Goal: Transaction & Acquisition: Obtain resource

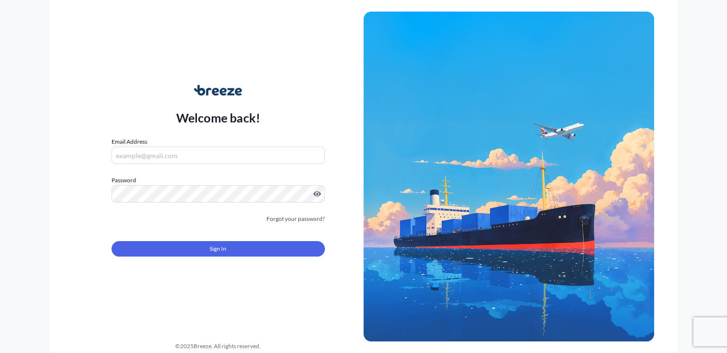
type input "[PERSON_NAME][EMAIL_ADDRESS][PERSON_NAME][DOMAIN_NAME]"
click at [210, 245] on span "Sign In" at bounding box center [217, 249] width 17 height 10
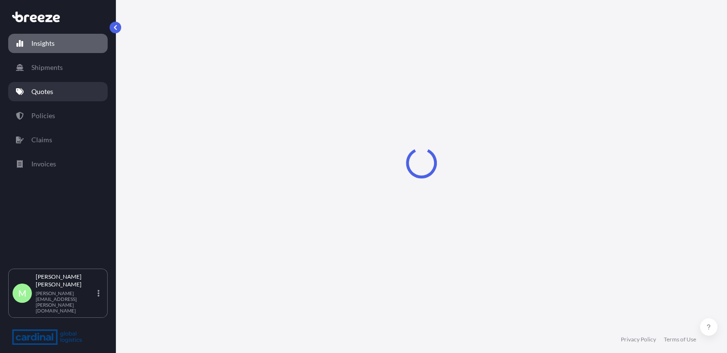
click at [42, 98] on link "Quotes" at bounding box center [57, 91] width 99 height 19
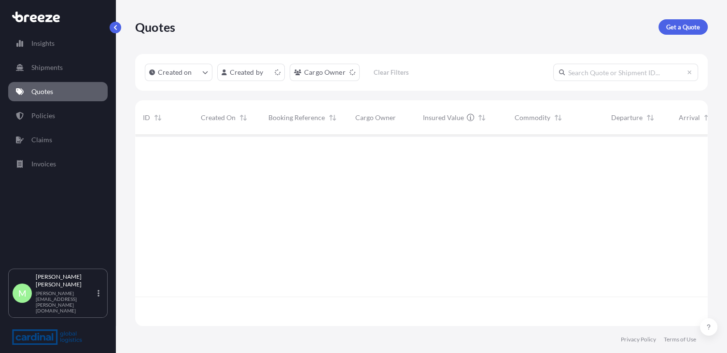
scroll to position [189, 564]
click at [677, 28] on p "Get a Quote" at bounding box center [683, 27] width 34 height 10
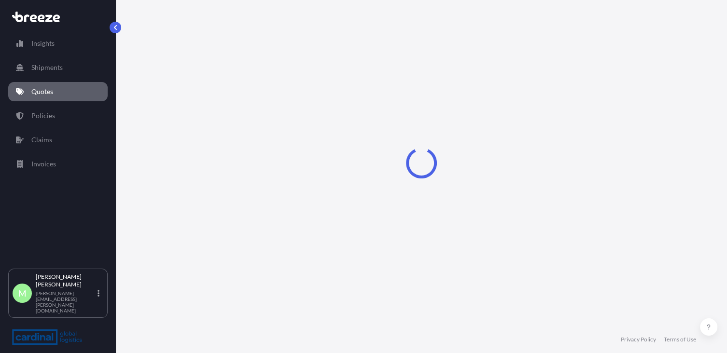
select select "Sea"
select select "1"
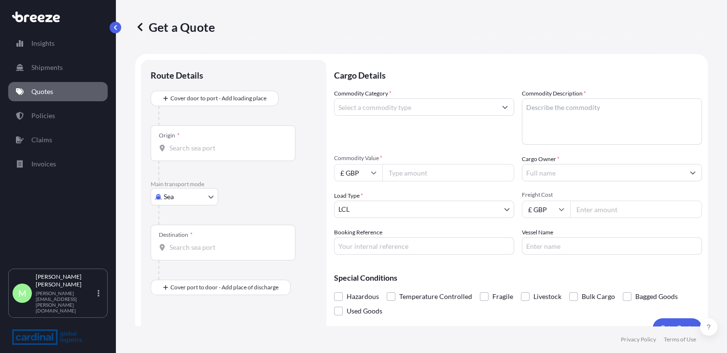
scroll to position [15, 0]
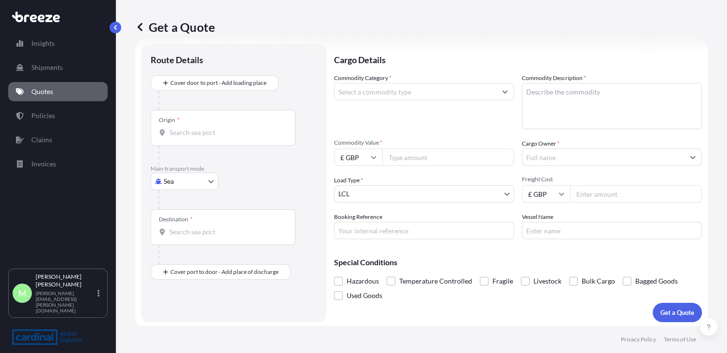
click at [177, 175] on body "Insights Shipments Quotes Policies Claims Invoices M [PERSON_NAME] [PERSON_NAME…" at bounding box center [363, 176] width 727 height 353
click at [179, 243] on span "Road" at bounding box center [176, 241] width 15 height 10
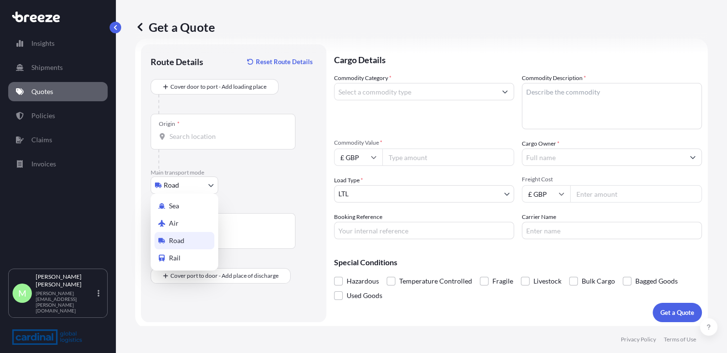
select select "Road"
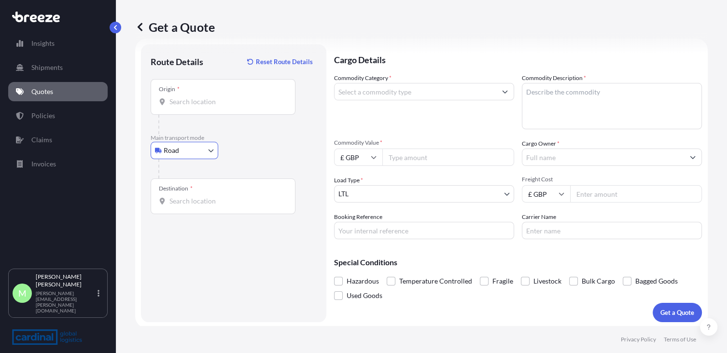
click at [197, 97] on input "Origin *" at bounding box center [226, 102] width 114 height 10
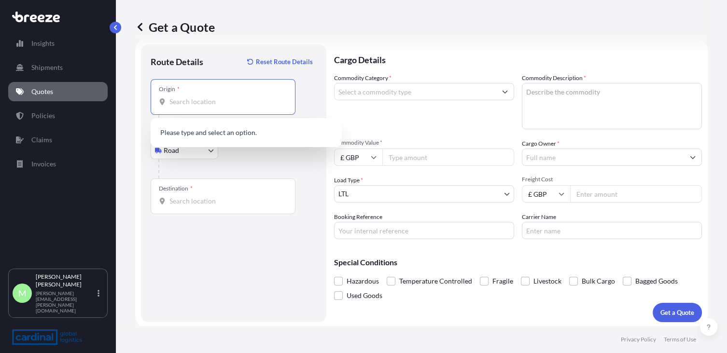
click at [219, 108] on div "Origin *" at bounding box center [223, 97] width 145 height 36
click at [219, 107] on input "Origin *" at bounding box center [226, 102] width 114 height 10
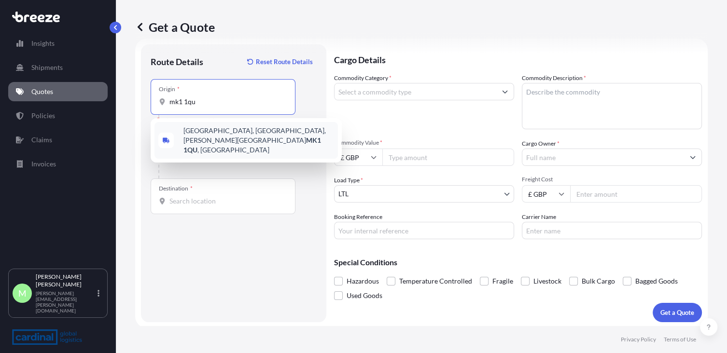
click at [241, 135] on span "[STREET_ADDRESS][PERSON_NAME]" at bounding box center [258, 140] width 151 height 29
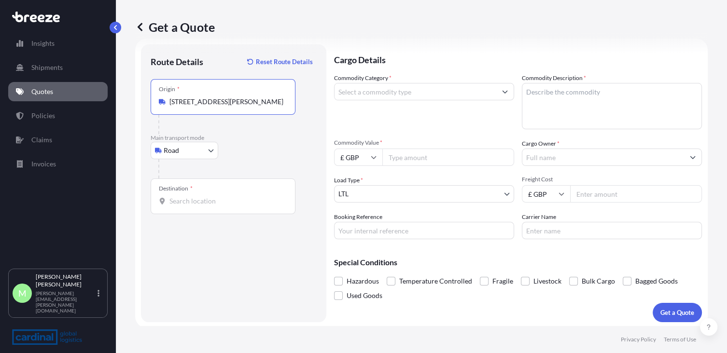
type input "[STREET_ADDRESS][PERSON_NAME]"
click at [223, 198] on input "Destination *" at bounding box center [226, 201] width 114 height 10
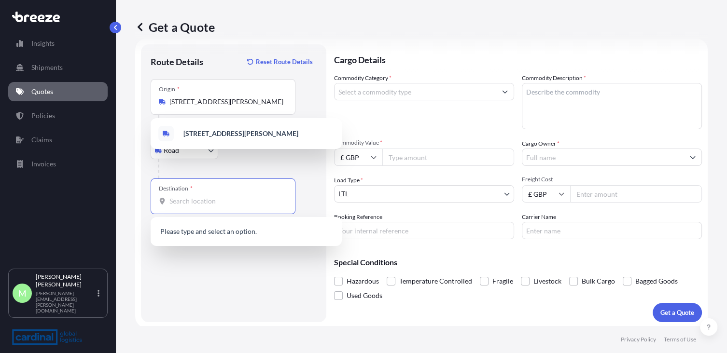
paste input "37079 Goettingen"
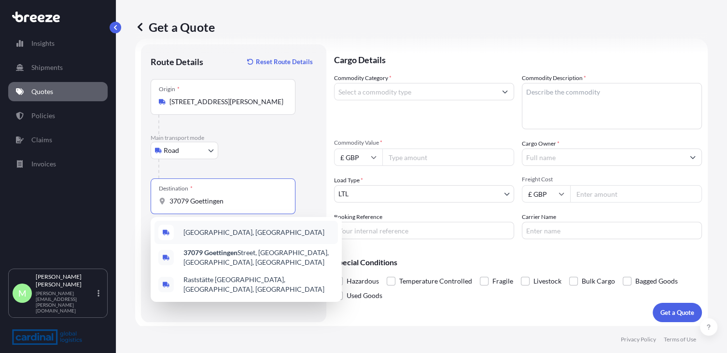
click at [207, 232] on span "[GEOGRAPHIC_DATA], [GEOGRAPHIC_DATA]" at bounding box center [253, 233] width 141 height 10
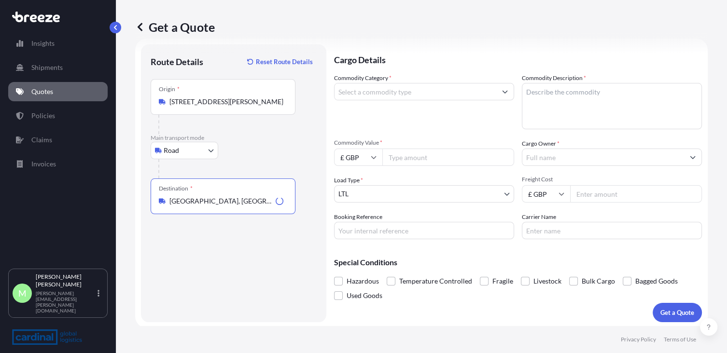
type input "[GEOGRAPHIC_DATA], [GEOGRAPHIC_DATA]"
click at [389, 92] on input "Commodity Category *" at bounding box center [415, 91] width 162 height 17
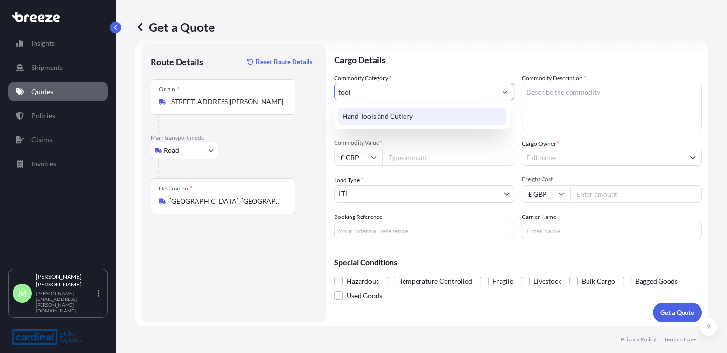
click at [395, 114] on div "Hand Tools and Cutlery" at bounding box center [422, 116] width 168 height 17
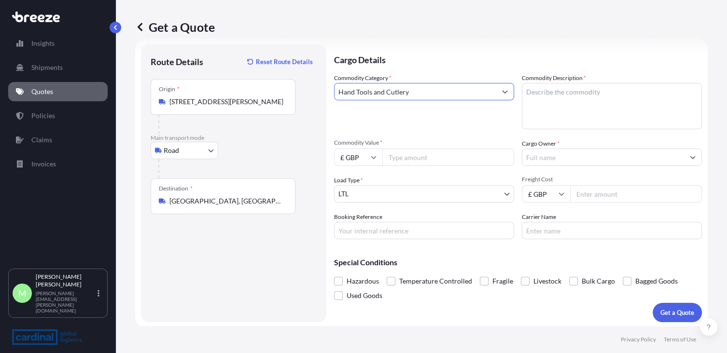
type input "Hand Tools and Cutlery"
click at [547, 100] on textarea "Commodity Description *" at bounding box center [612, 106] width 180 height 46
type textarea "hand tools"
click at [422, 162] on input "Commodity Value *" at bounding box center [448, 157] width 132 height 17
type input "4000"
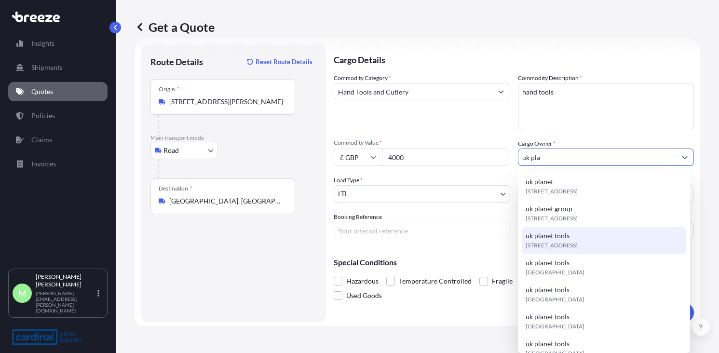
click at [559, 246] on span "[STREET_ADDRESS]" at bounding box center [552, 246] width 52 height 10
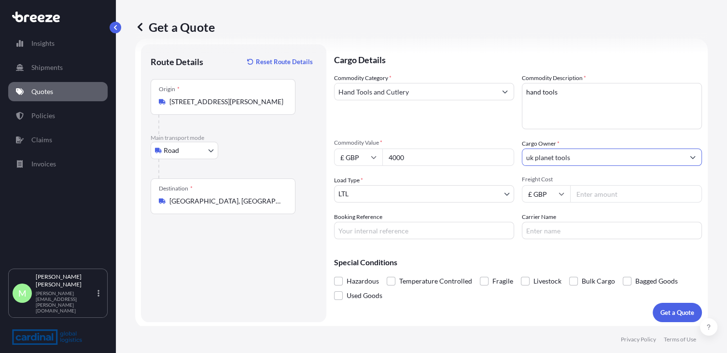
type input "uk planet tools"
click at [601, 194] on input "Freight Cost" at bounding box center [636, 193] width 132 height 17
click at [579, 193] on input "Freight Cost" at bounding box center [636, 193] width 132 height 17
type input "1220"
click at [672, 305] on button "Get a Quote" at bounding box center [676, 312] width 49 height 19
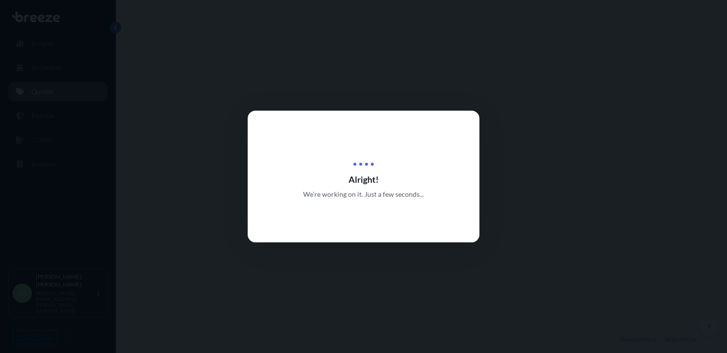
select select "Road"
select select "1"
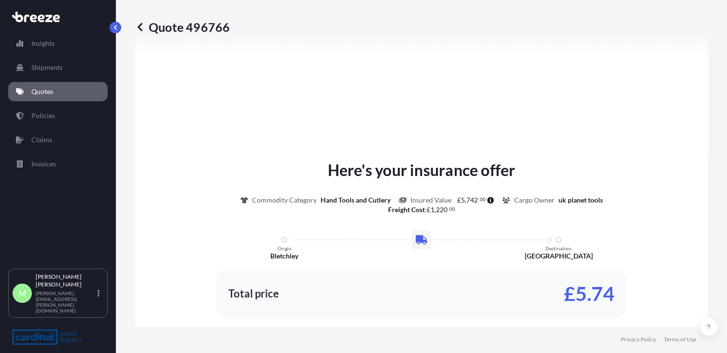
scroll to position [353, 0]
